Goal: Navigation & Orientation: Find specific page/section

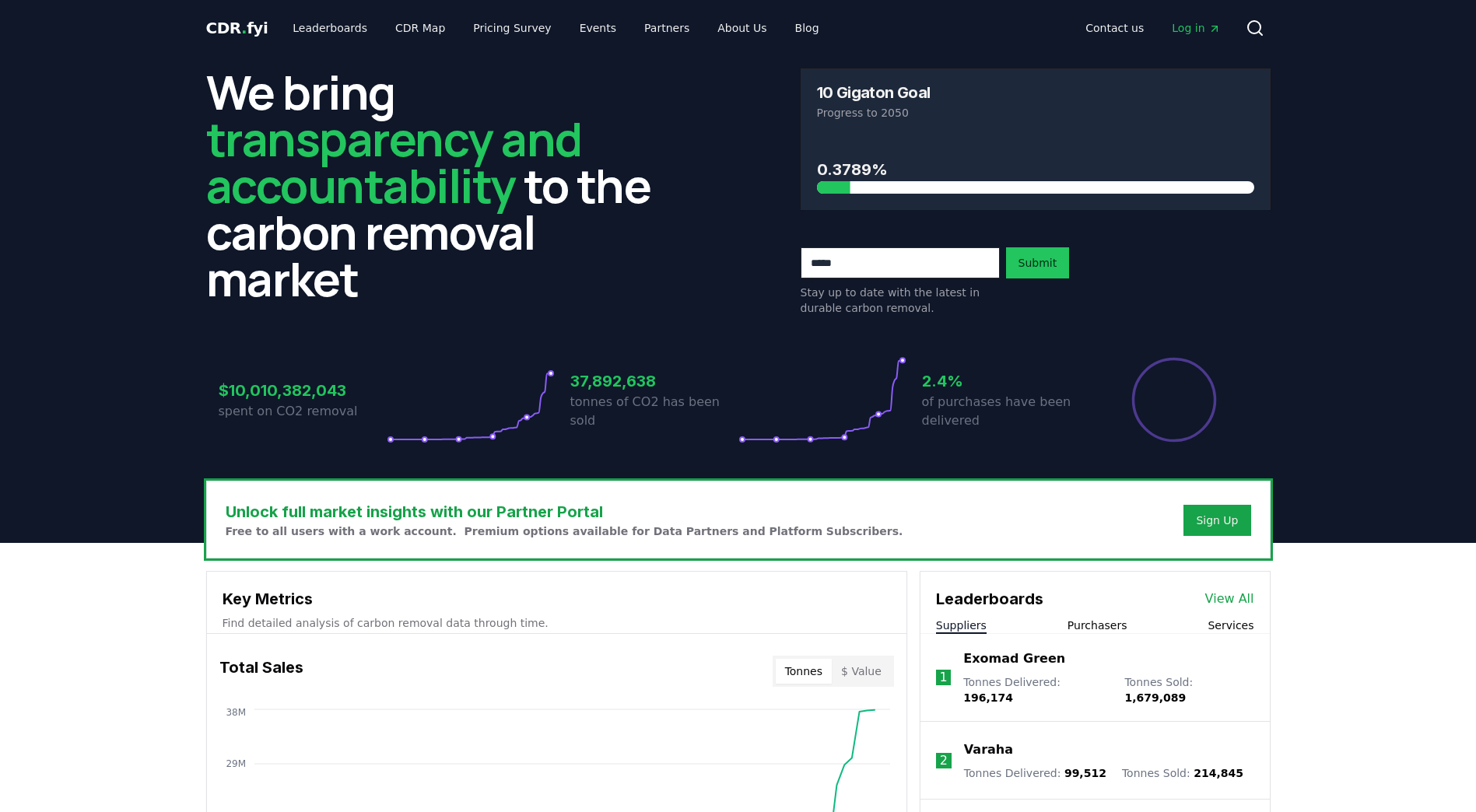
click at [1200, 29] on span "Log in" at bounding box center [1196, 27] width 48 height 15
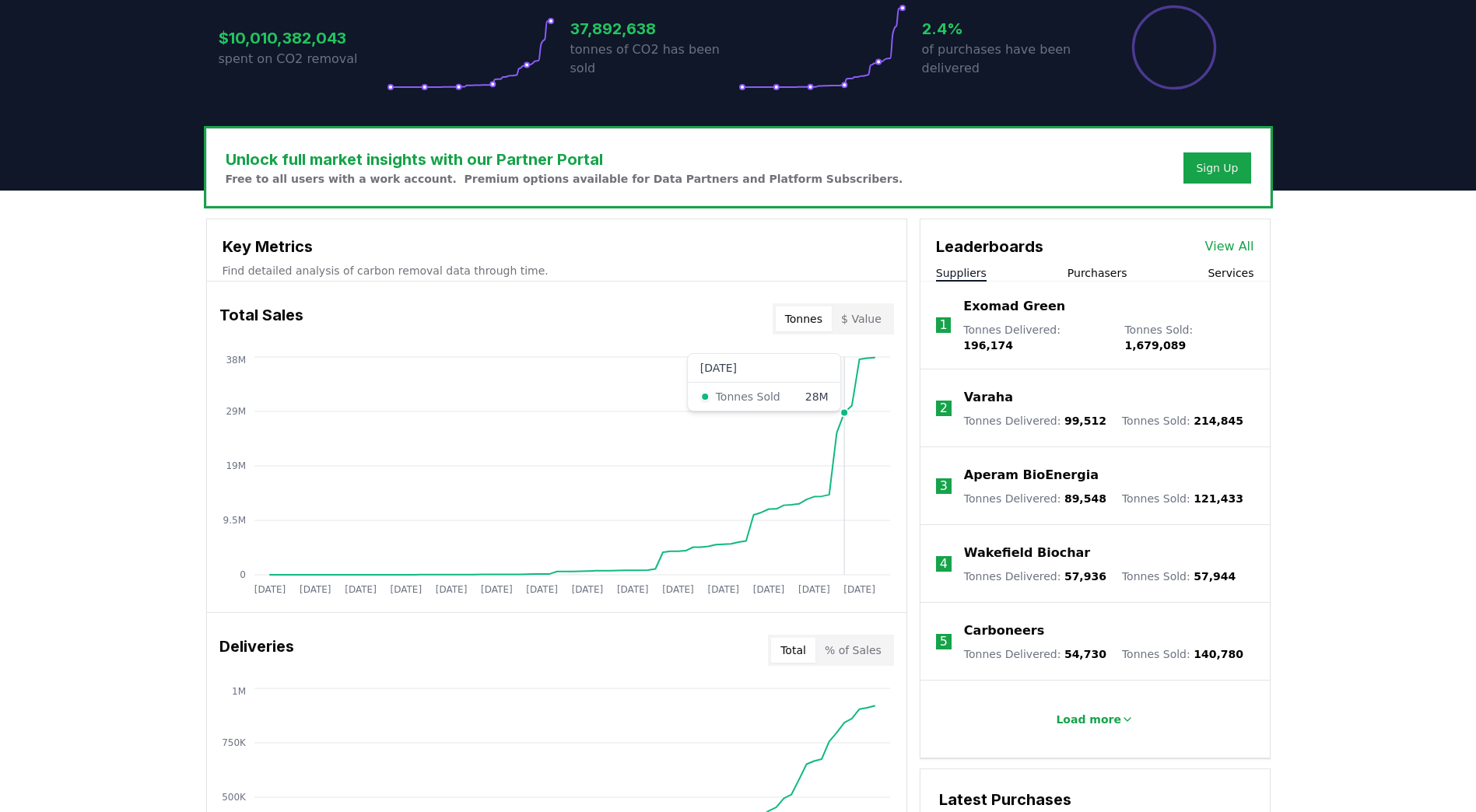
scroll to position [357, 0]
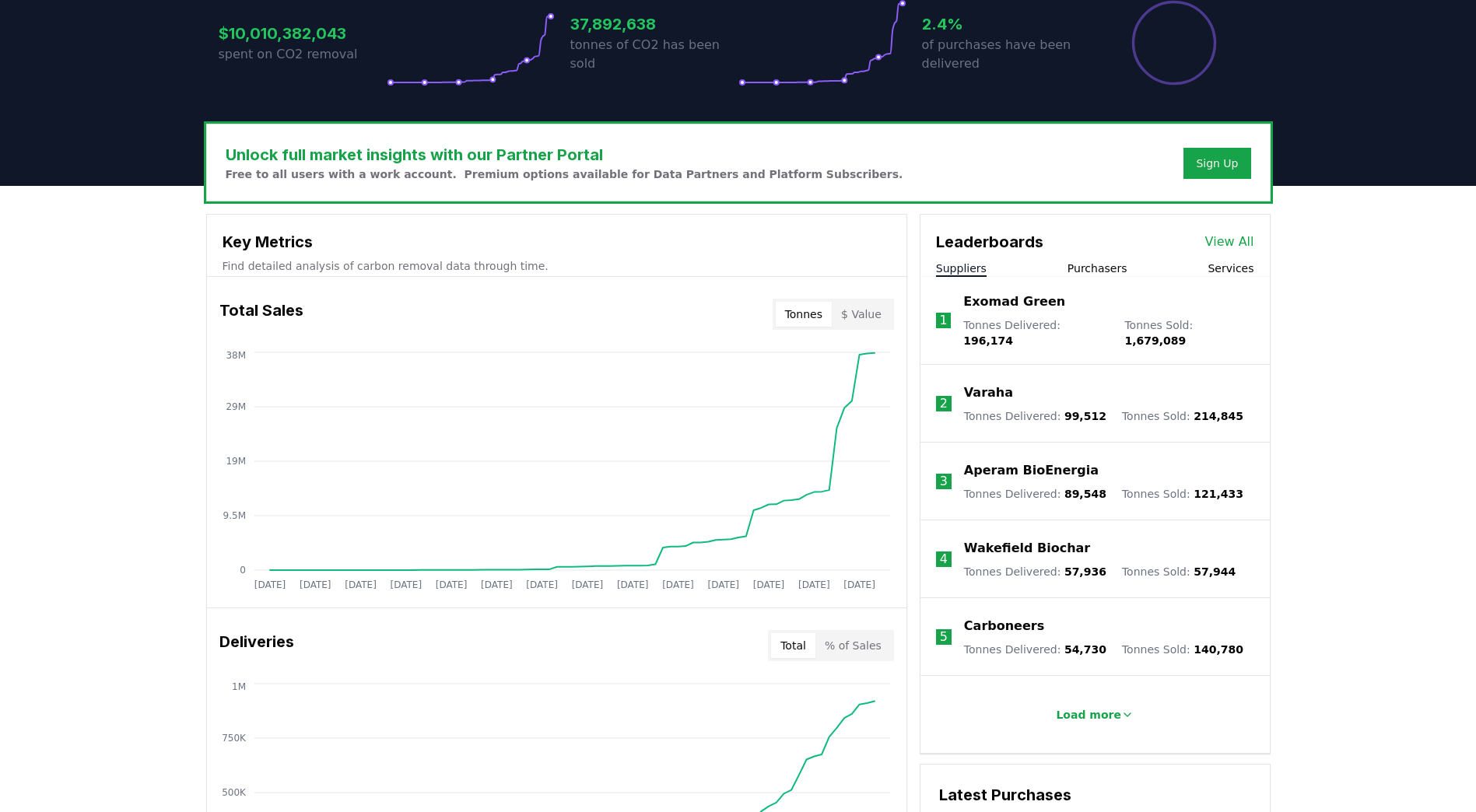
click at [1014, 304] on p "Exomad Green" at bounding box center [1014, 302] width 102 height 19
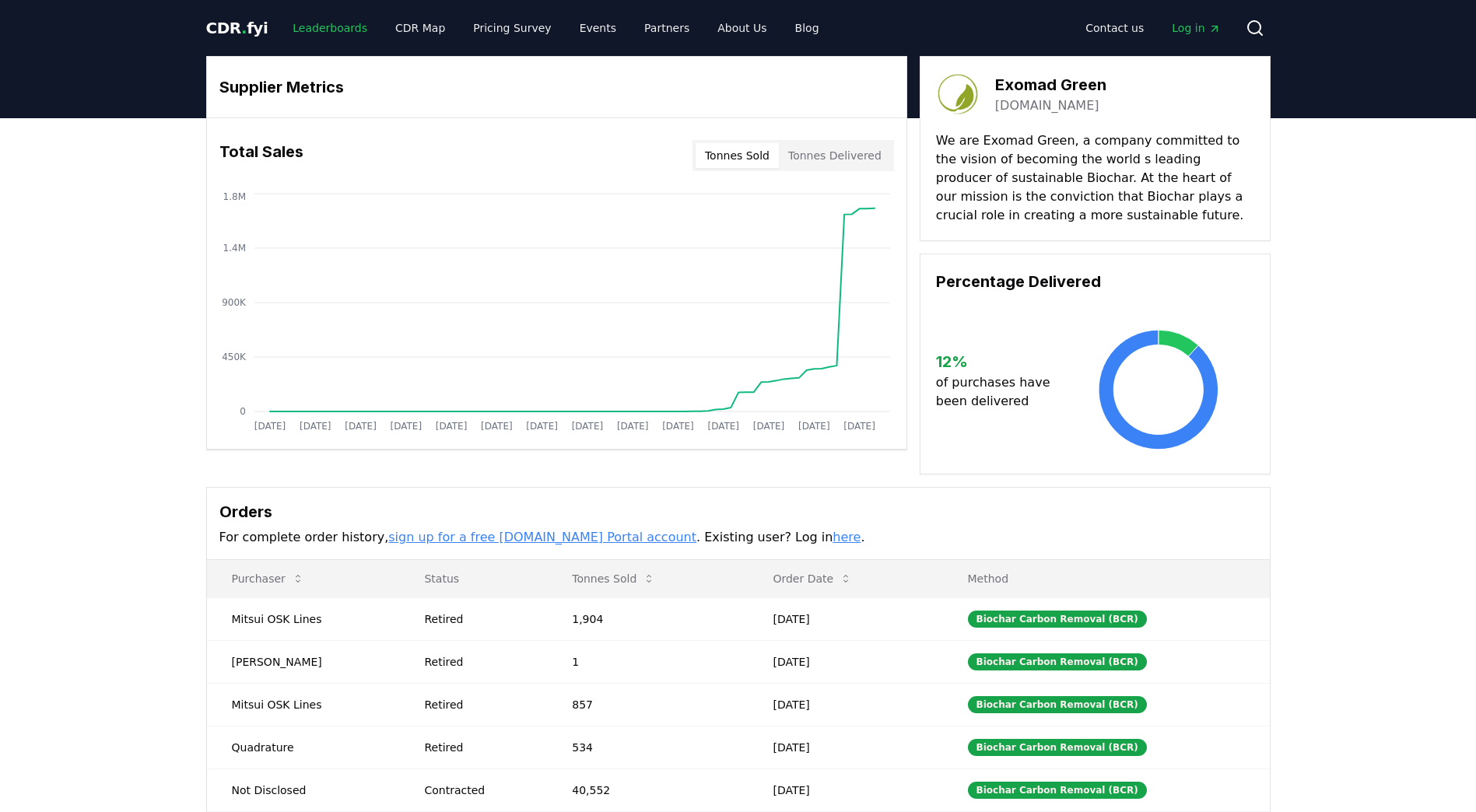
click at [313, 33] on link "Leaderboards" at bounding box center [330, 28] width 99 height 28
